Goal: Task Accomplishment & Management: Use online tool/utility

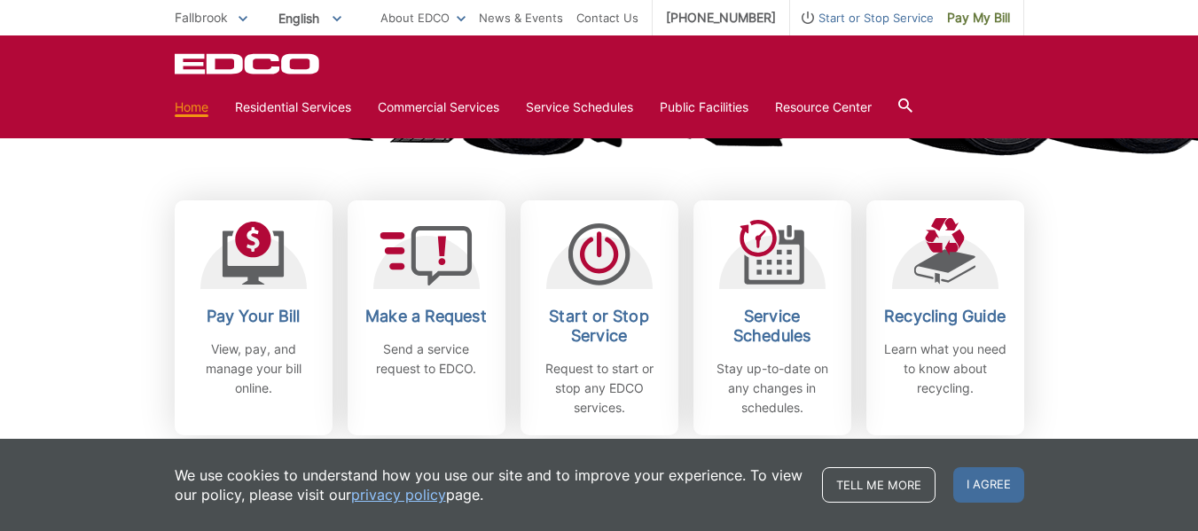
scroll to position [496, 0]
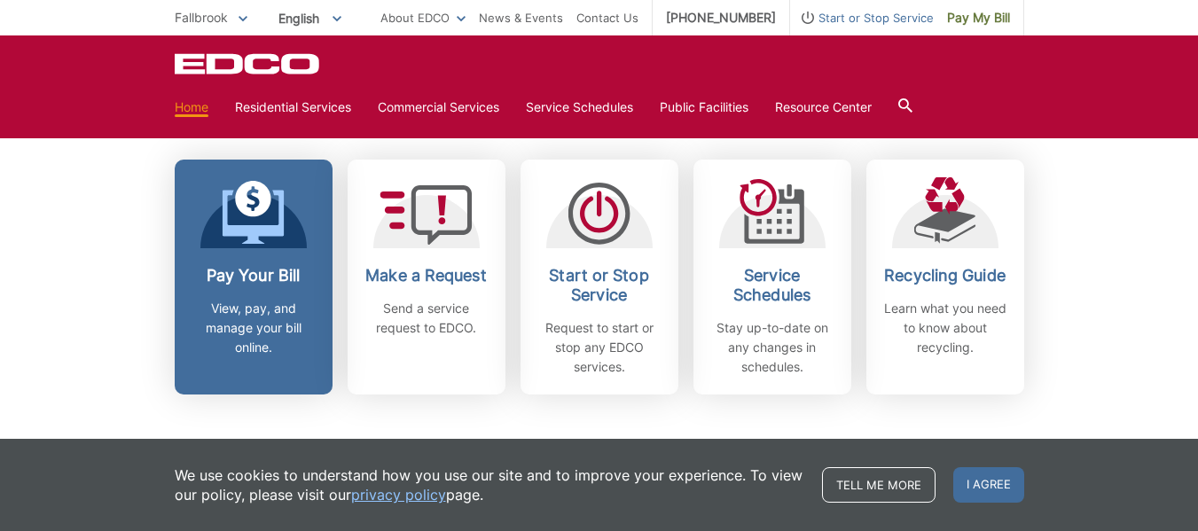
click at [214, 249] on link "Pay Your Bill View, pay, and manage your bill online." at bounding box center [254, 277] width 158 height 235
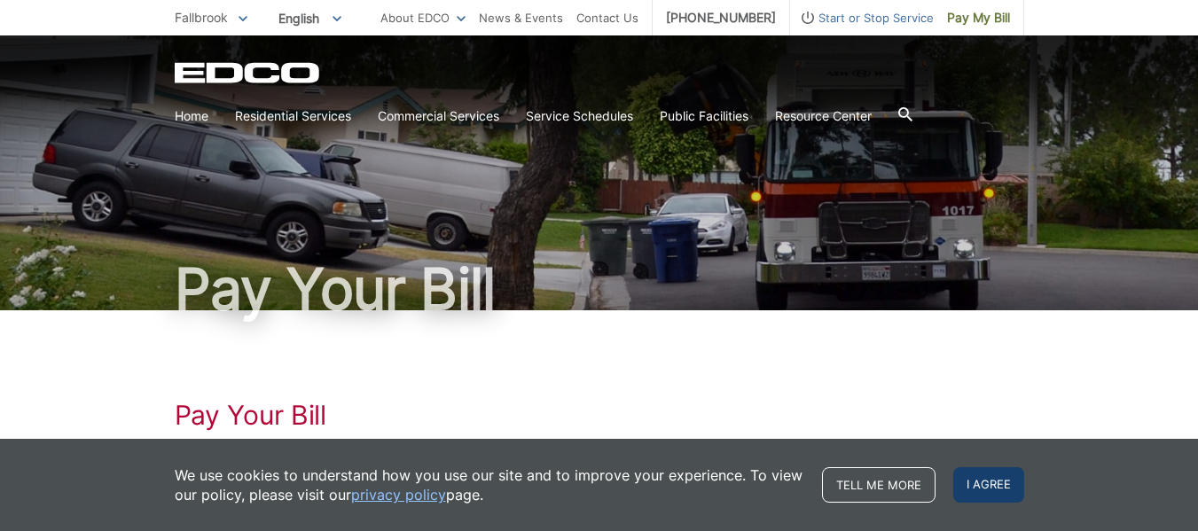
click at [1001, 479] on span "I agree" at bounding box center [988, 484] width 71 height 35
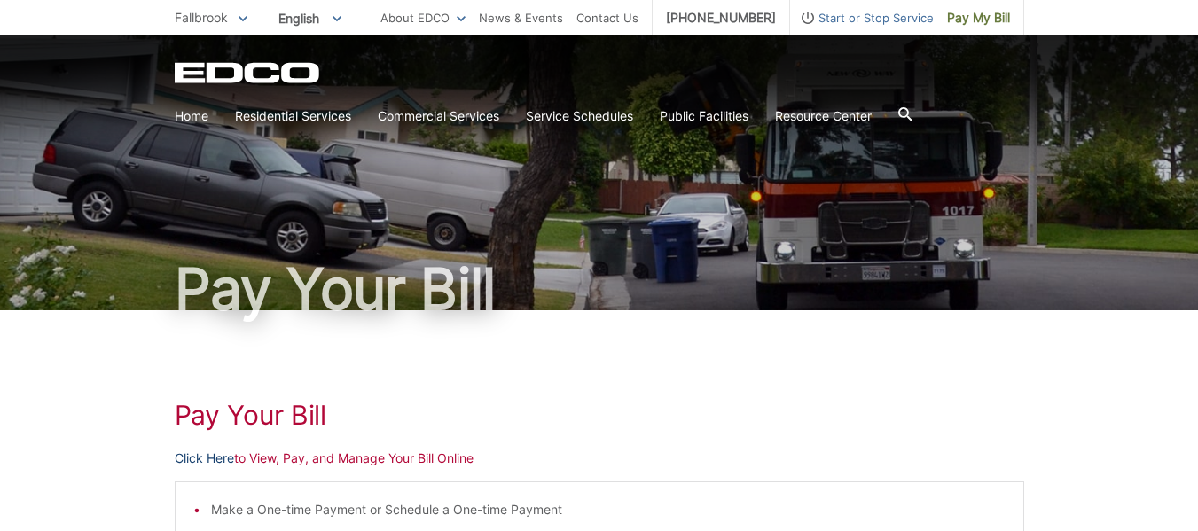
click at [207, 461] on link "Click Here" at bounding box center [204, 459] width 59 height 20
